Goal: Navigation & Orientation: Go to known website

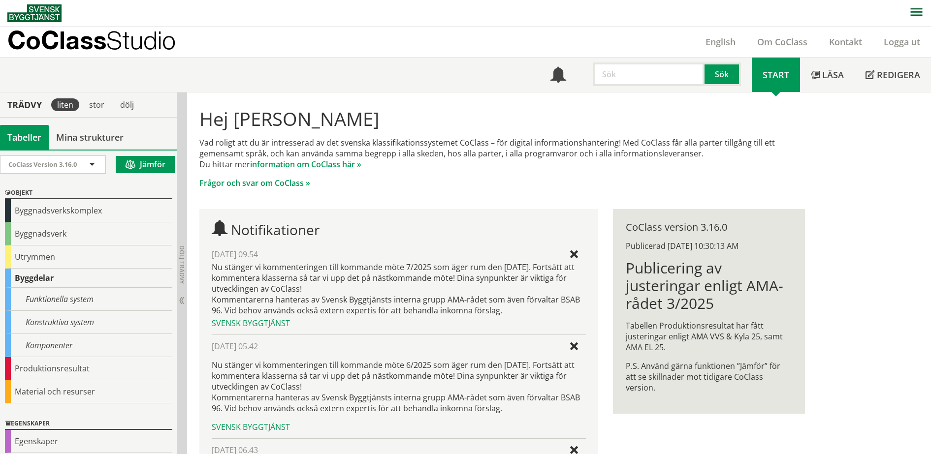
click at [80, 42] on p "CoClass Studio" at bounding box center [91, 39] width 168 height 11
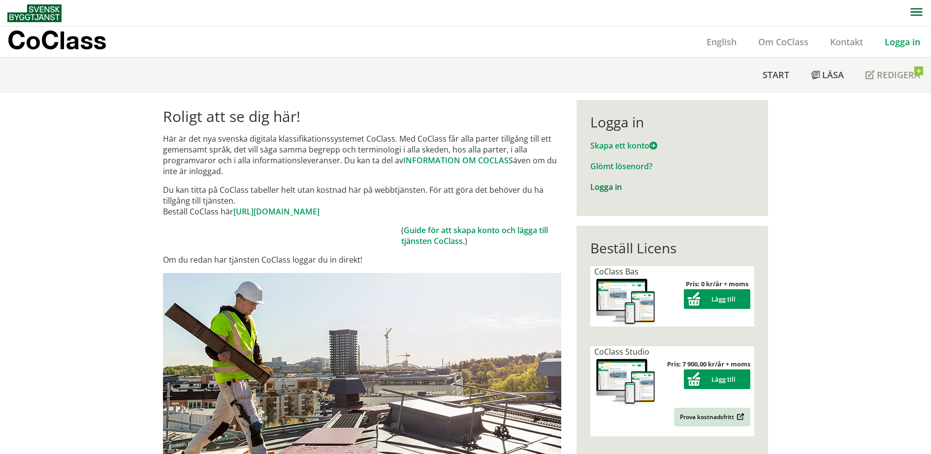
click at [596, 189] on link "Logga in" at bounding box center [605, 187] width 31 height 11
